Goal: Task Accomplishment & Management: Use online tool/utility

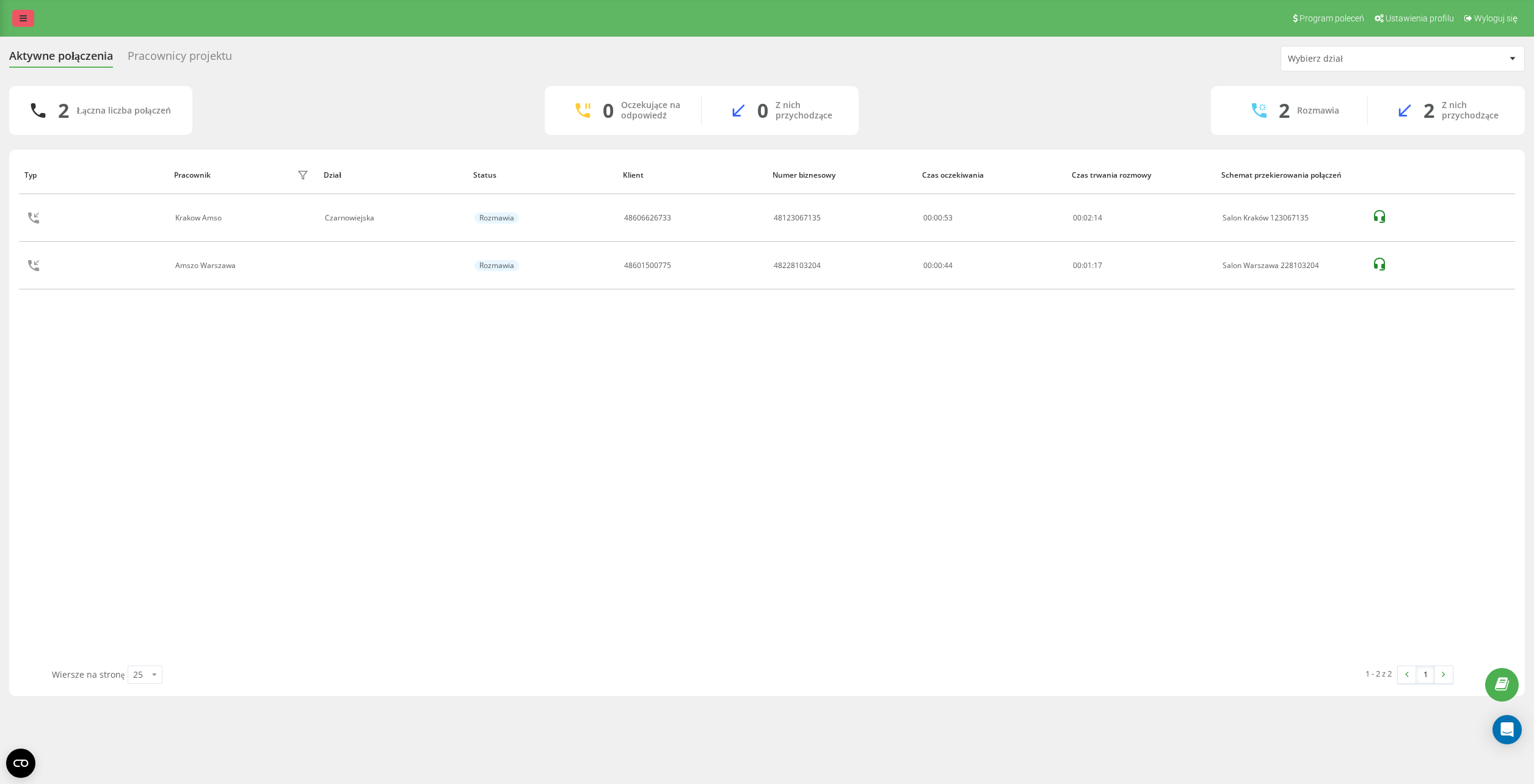
click at [27, 19] on link at bounding box center [23, 18] width 22 height 17
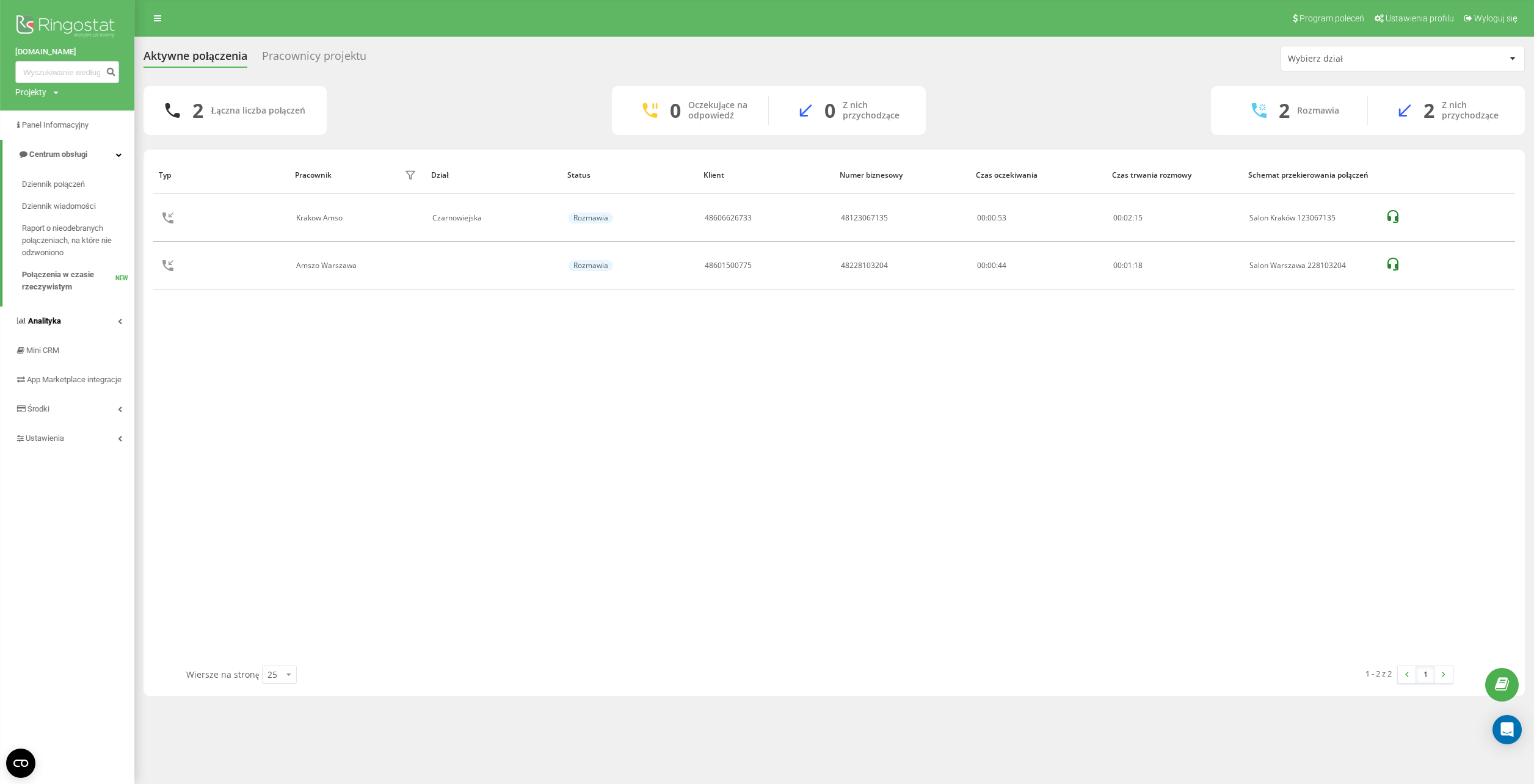
click at [45, 319] on span "Analityka" at bounding box center [45, 320] width 33 height 9
click at [46, 365] on span "Raport o wydajności pracowników" at bounding box center [75, 363] width 106 height 24
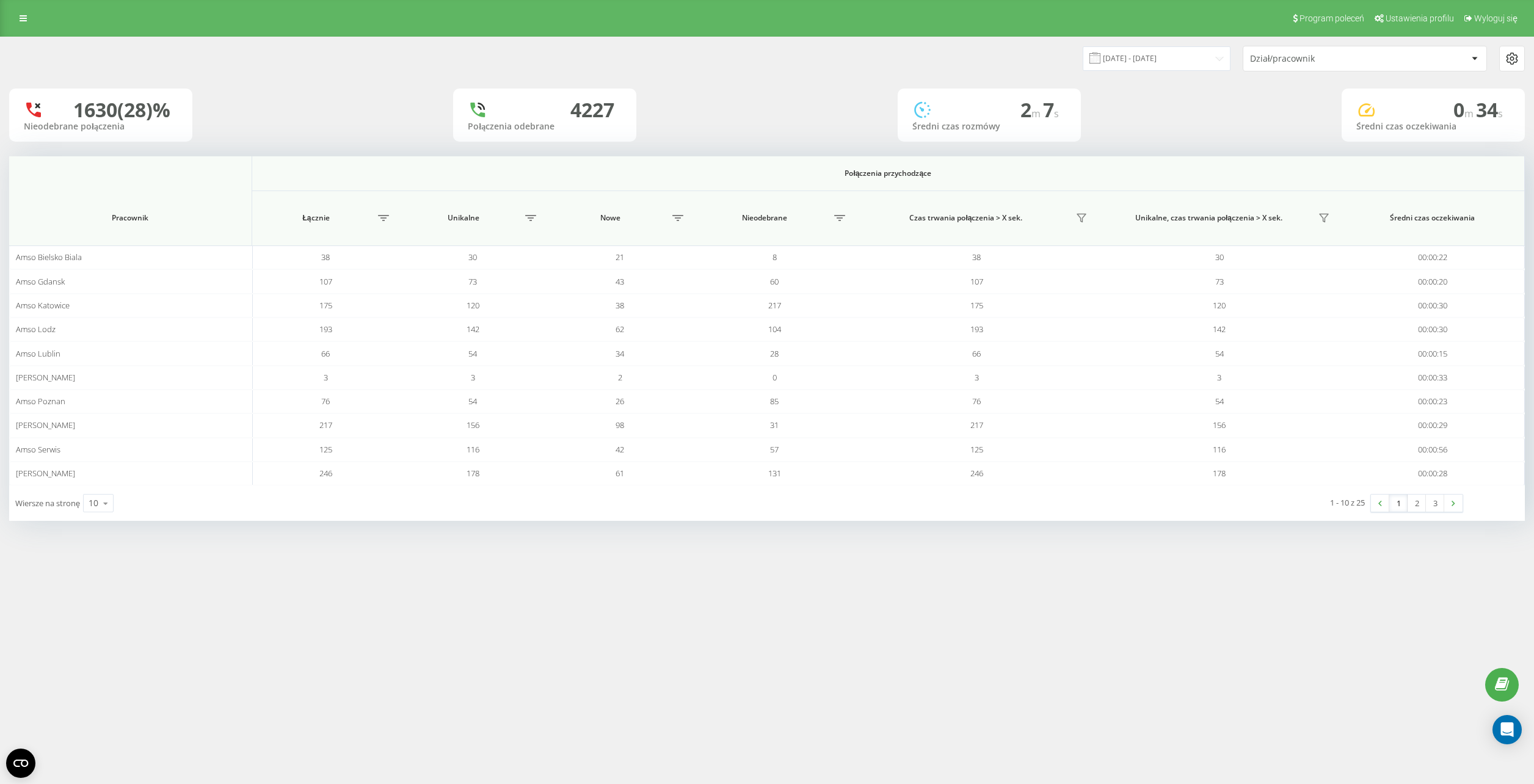
click at [1364, 66] on div "Dział/pracownik" at bounding box center [1365, 58] width 243 height 24
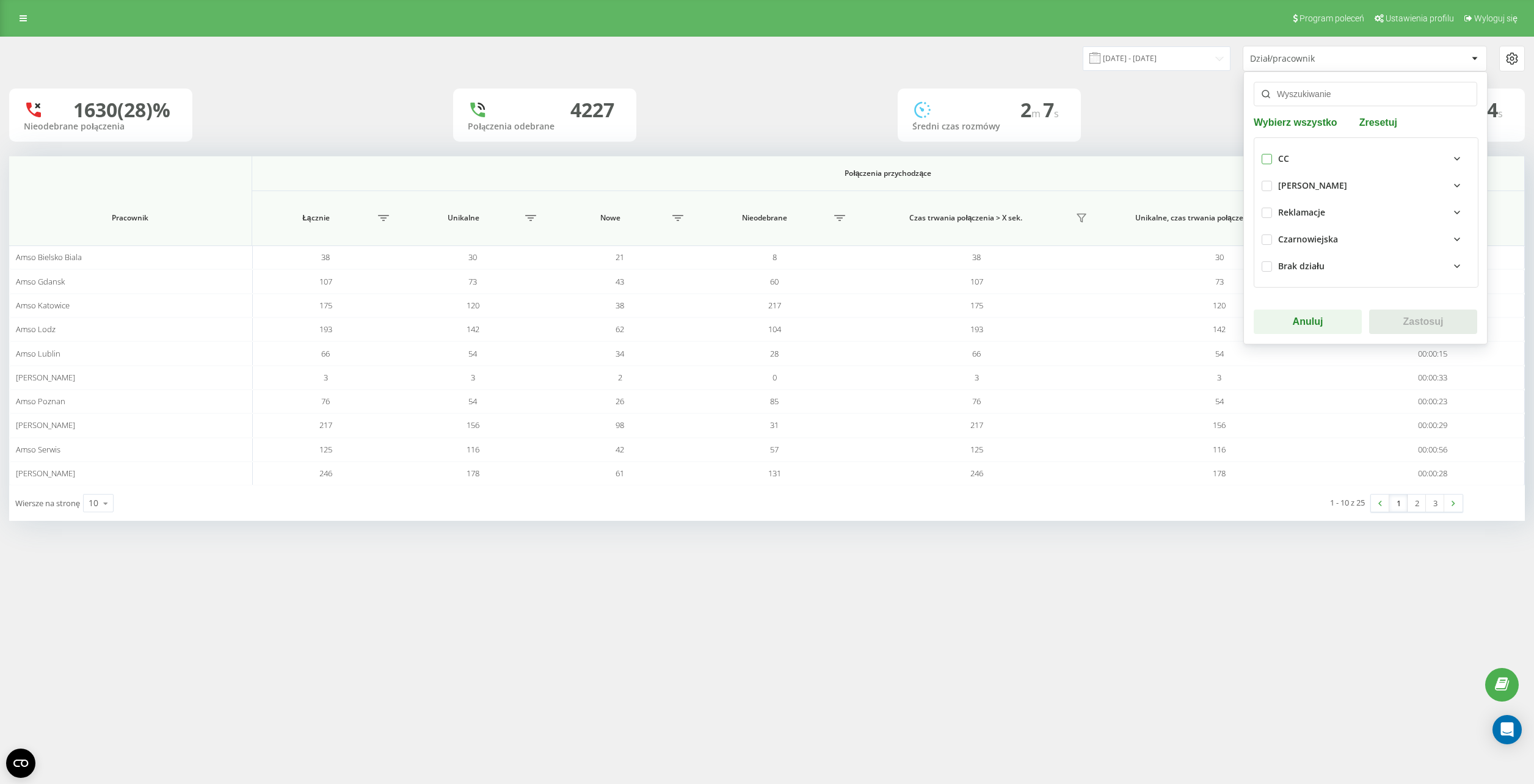
click at [1267, 154] on label at bounding box center [1267, 154] width 11 height 0
checkbox input "true"
click at [1402, 316] on button "Zastosuj" at bounding box center [1423, 321] width 108 height 24
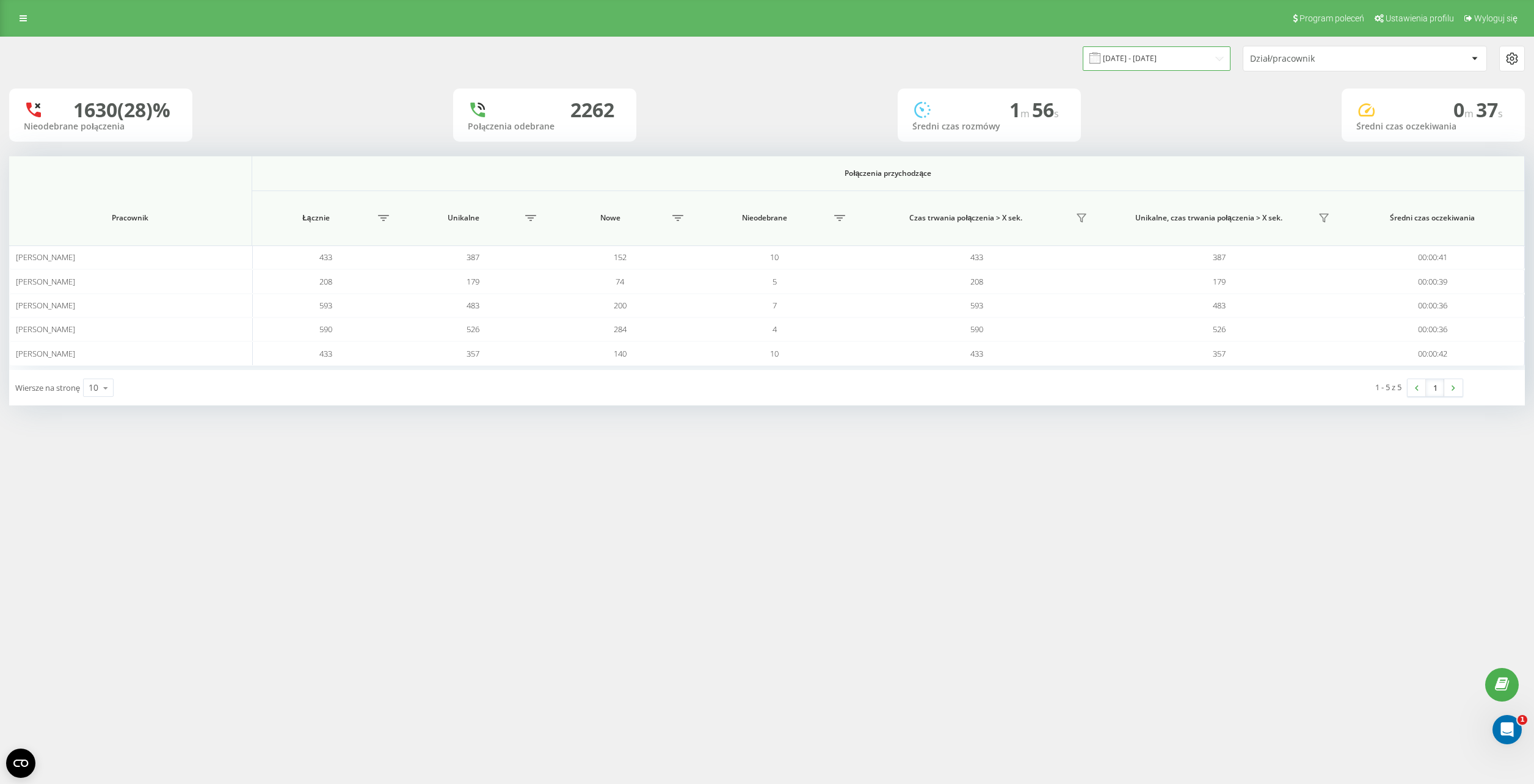
click at [1157, 56] on input "21.07.2025 - 21.08.2025" at bounding box center [1157, 58] width 148 height 24
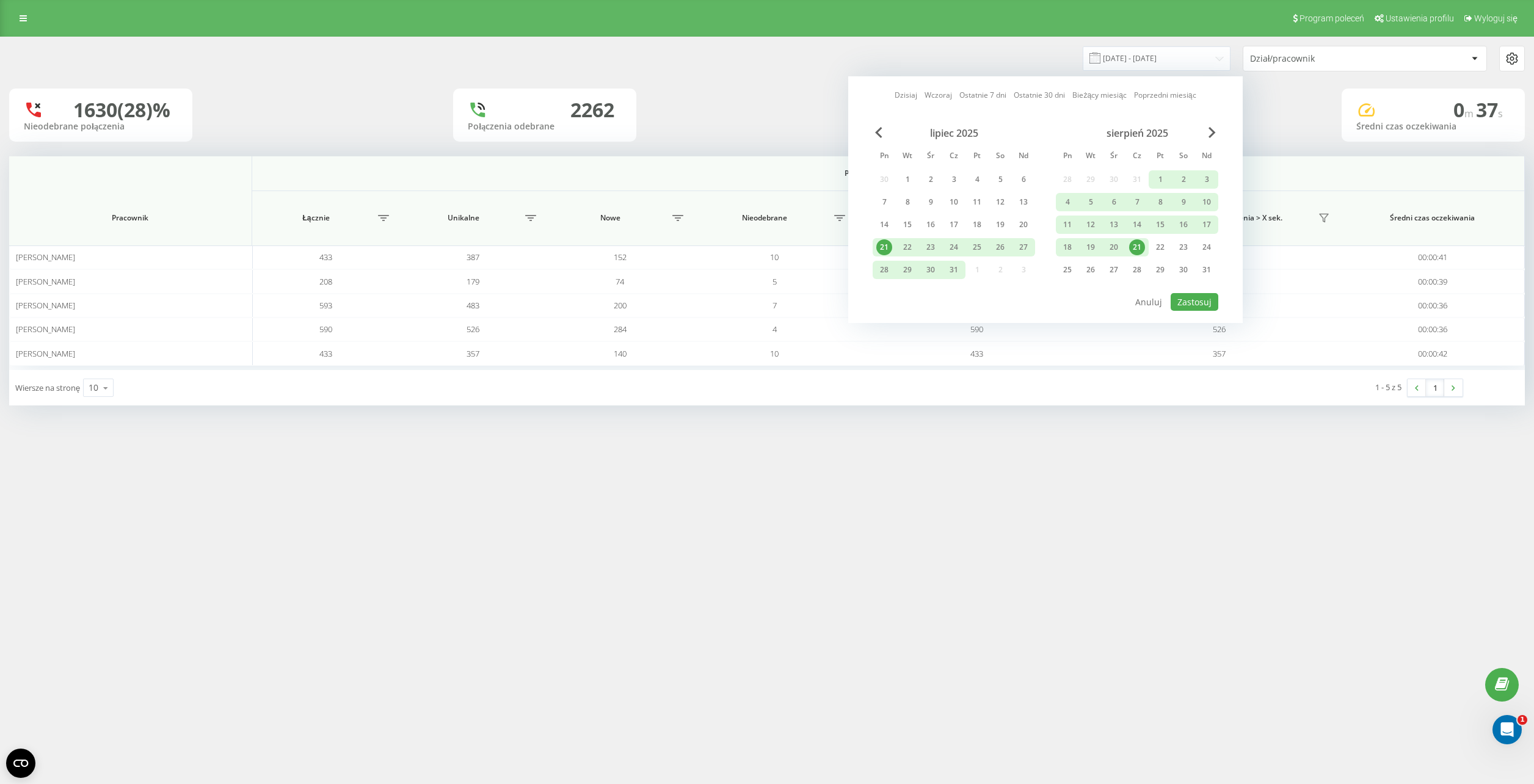
click at [896, 94] on link "Dzisiaj" at bounding box center [905, 95] width 22 height 12
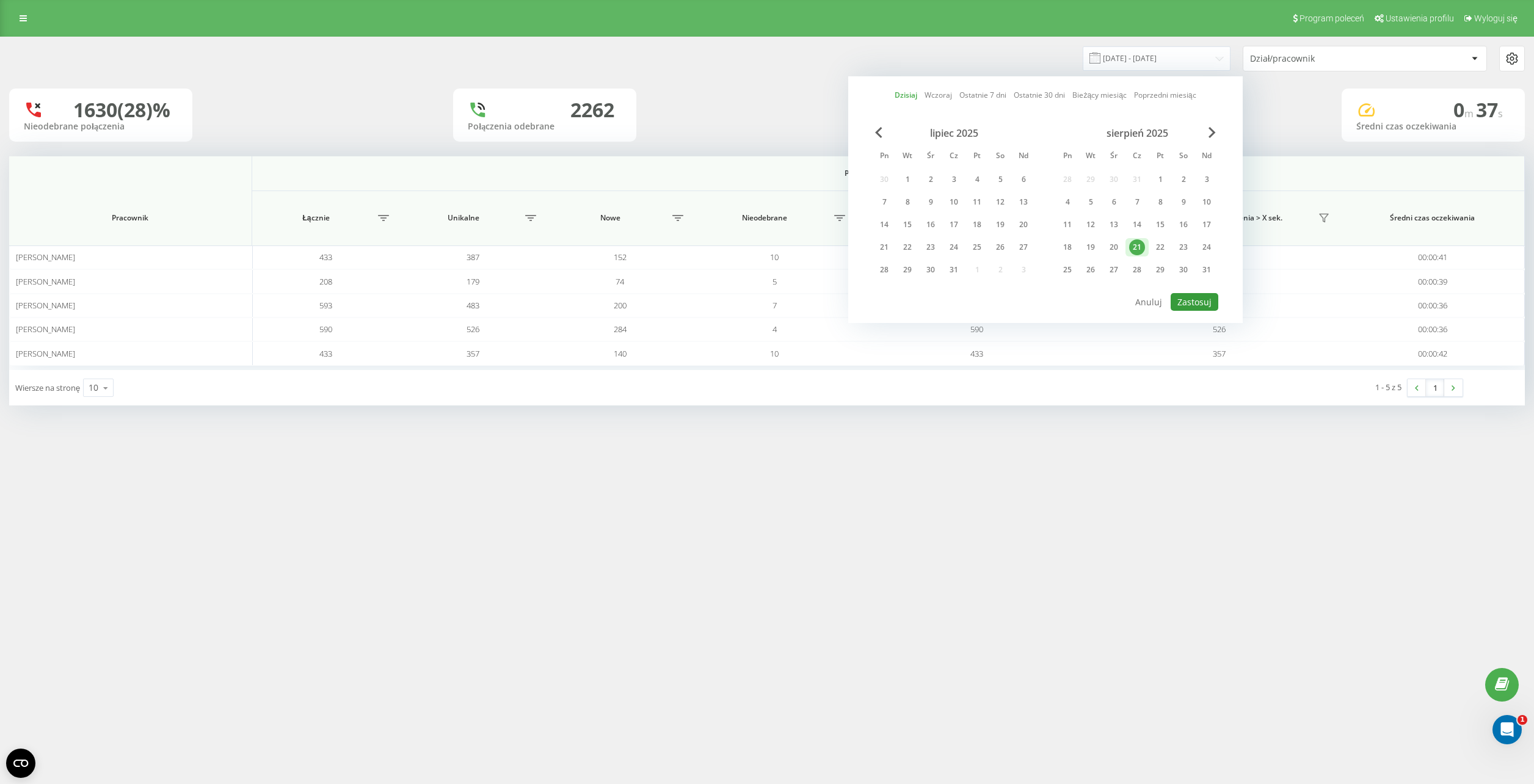
click at [1184, 304] on button "Zastosuj" at bounding box center [1194, 301] width 47 height 17
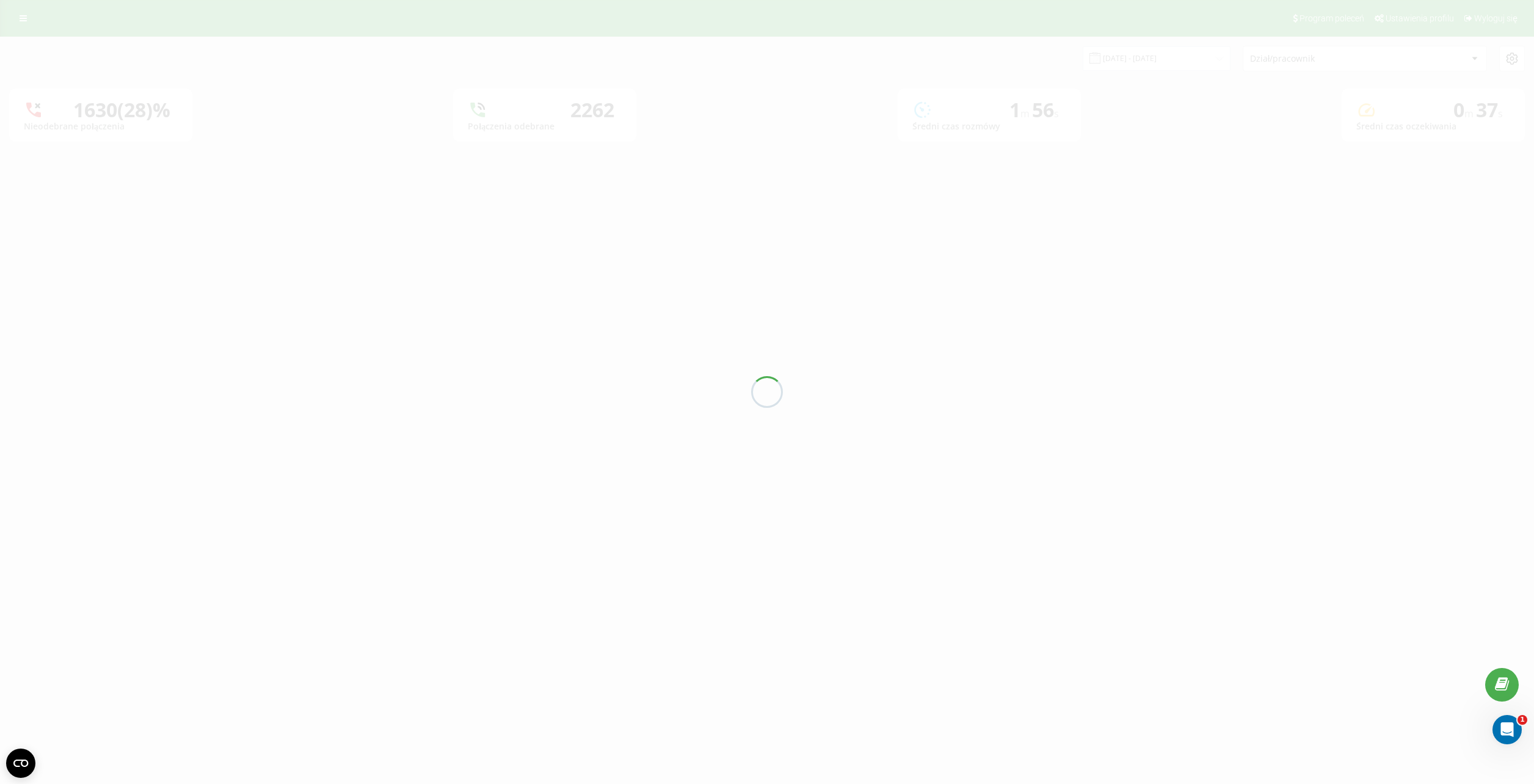
type input "21.08.2025 - 21.08.2025"
